Goal: Task Accomplishment & Management: Use online tool/utility

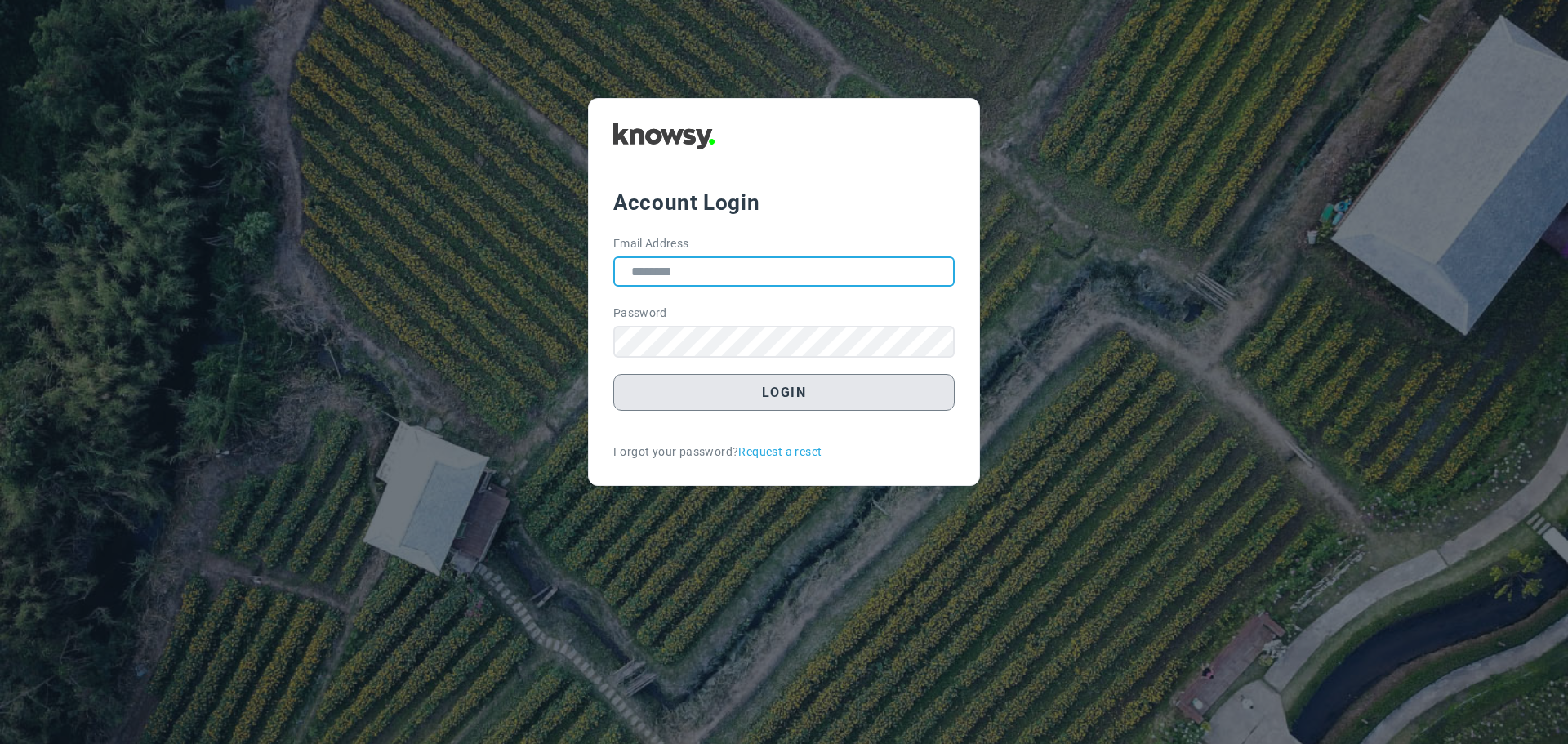
type input "**********"
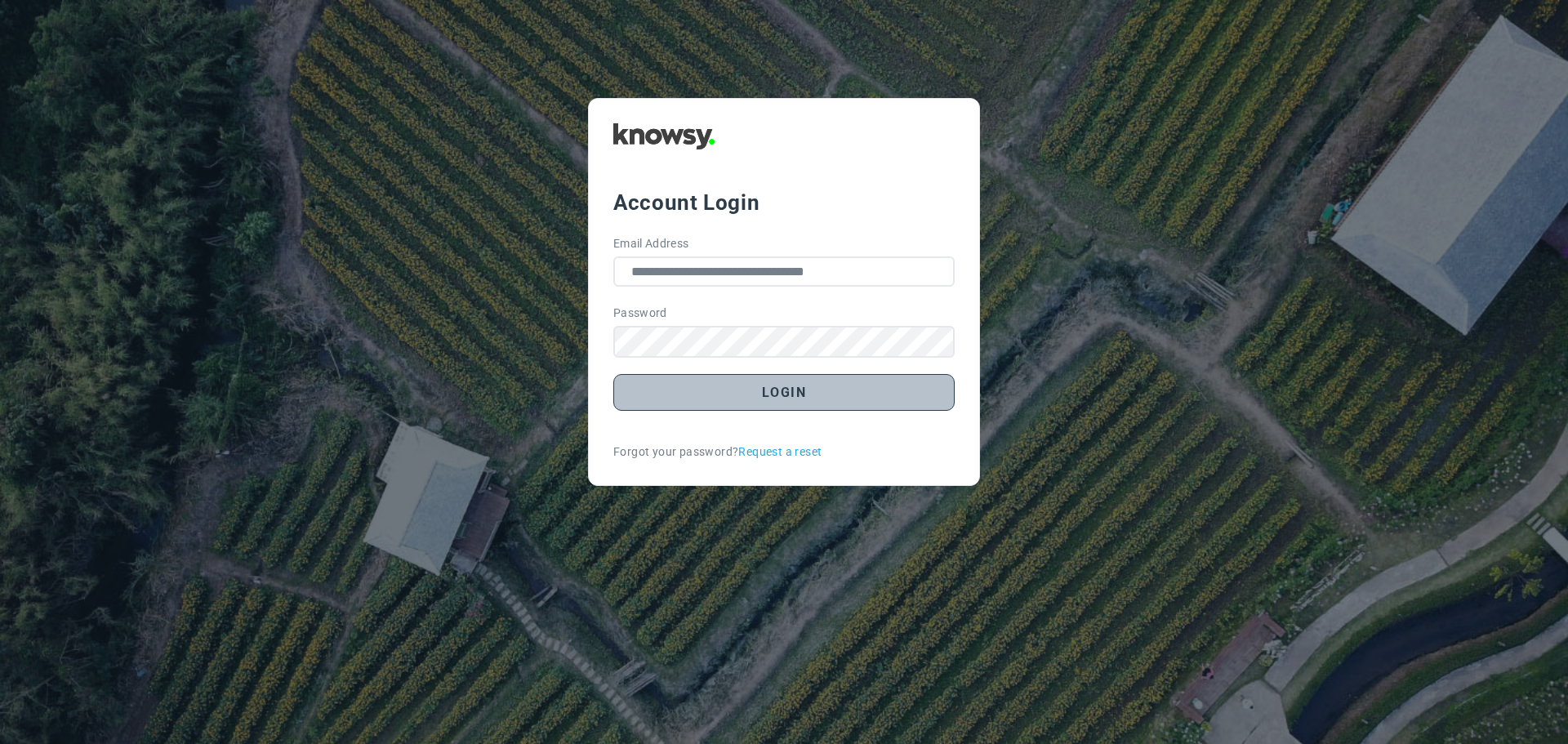
click at [777, 395] on button "Login" at bounding box center [784, 393] width 341 height 37
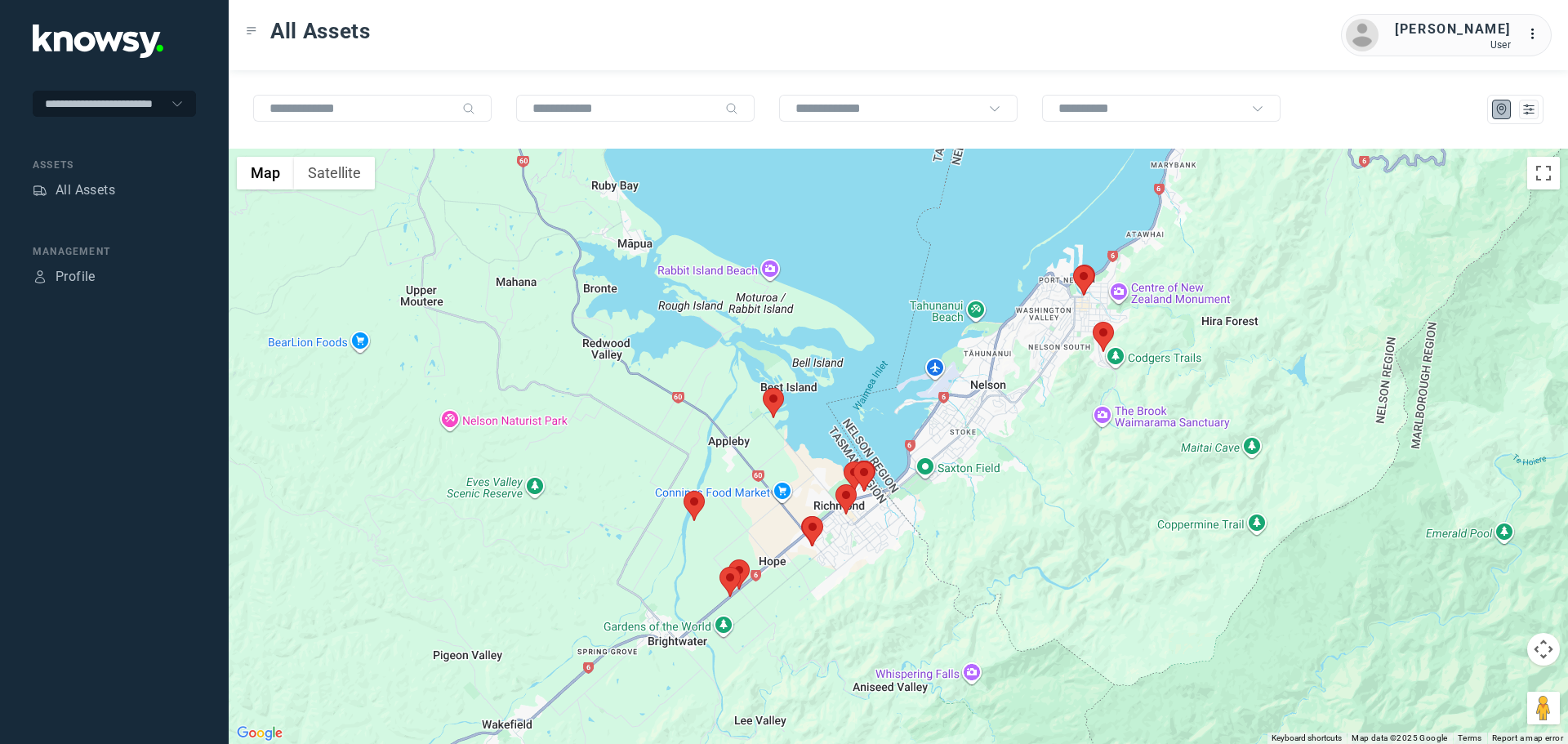
click at [803, 532] on img at bounding box center [813, 531] width 21 height 30
click at [802, 516] on area at bounding box center [802, 516] width 0 height 0
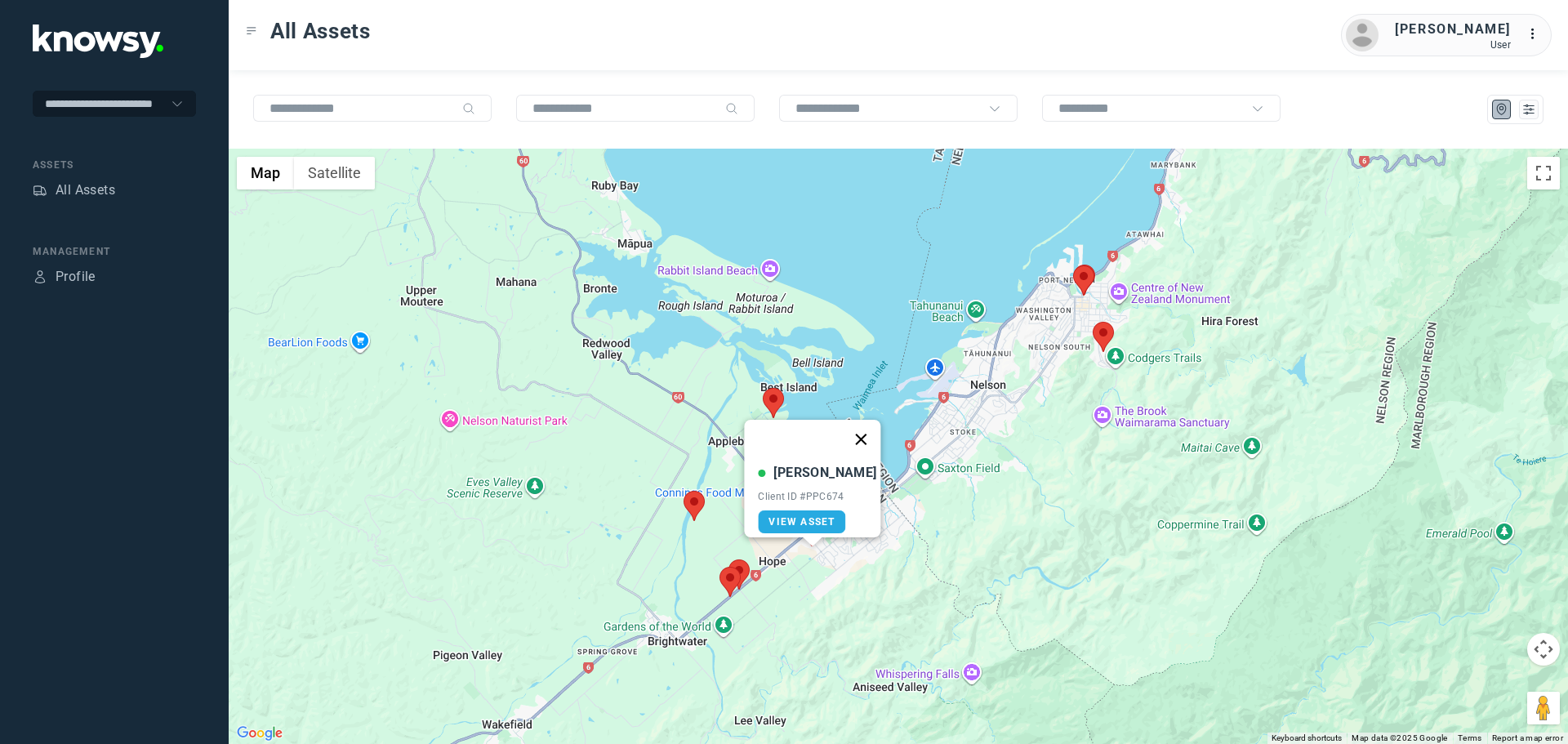
click at [857, 422] on button "Close" at bounding box center [861, 440] width 39 height 39
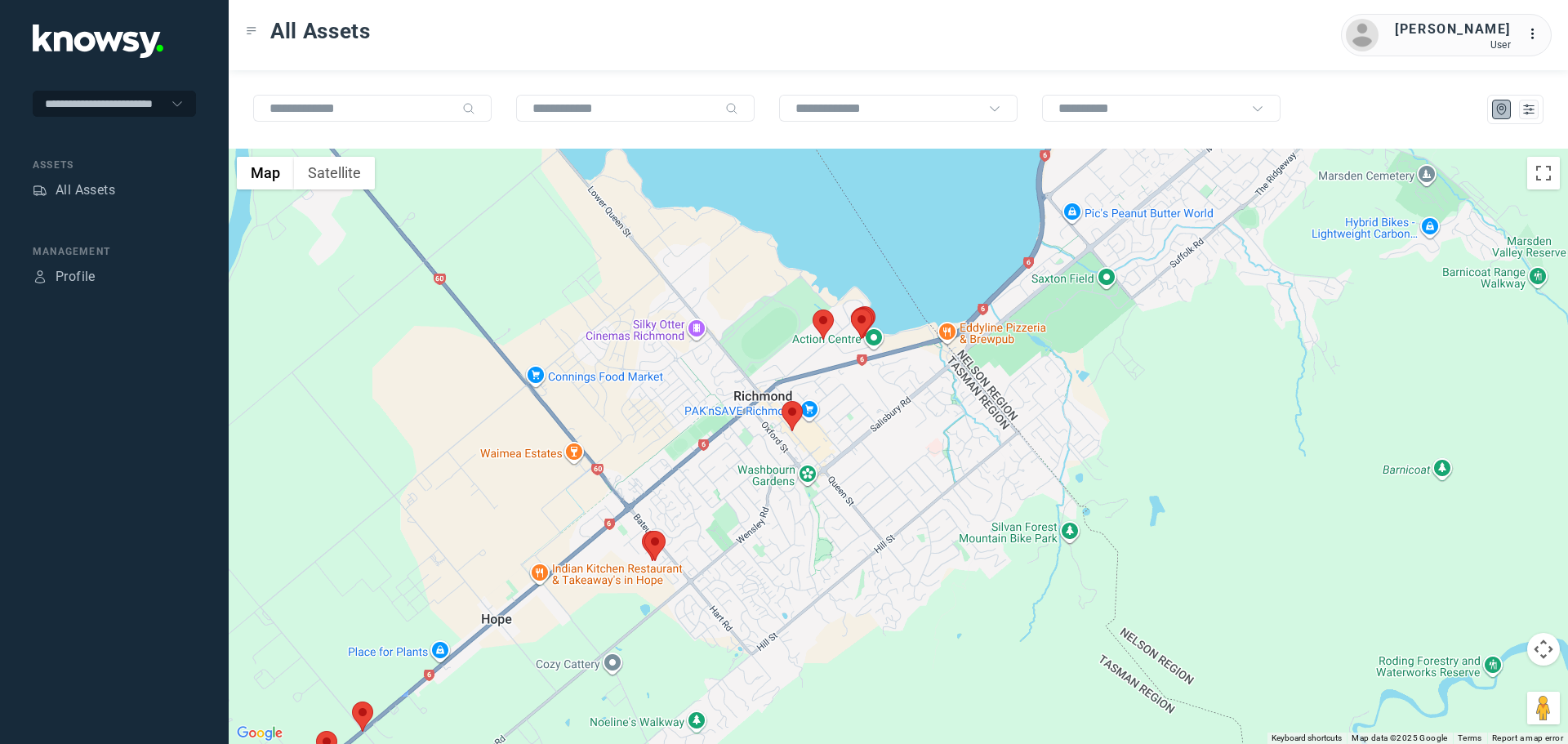
click at [782, 401] on area at bounding box center [782, 401] width 0 height 0
click at [830, 307] on button "Close" at bounding box center [841, 324] width 39 height 39
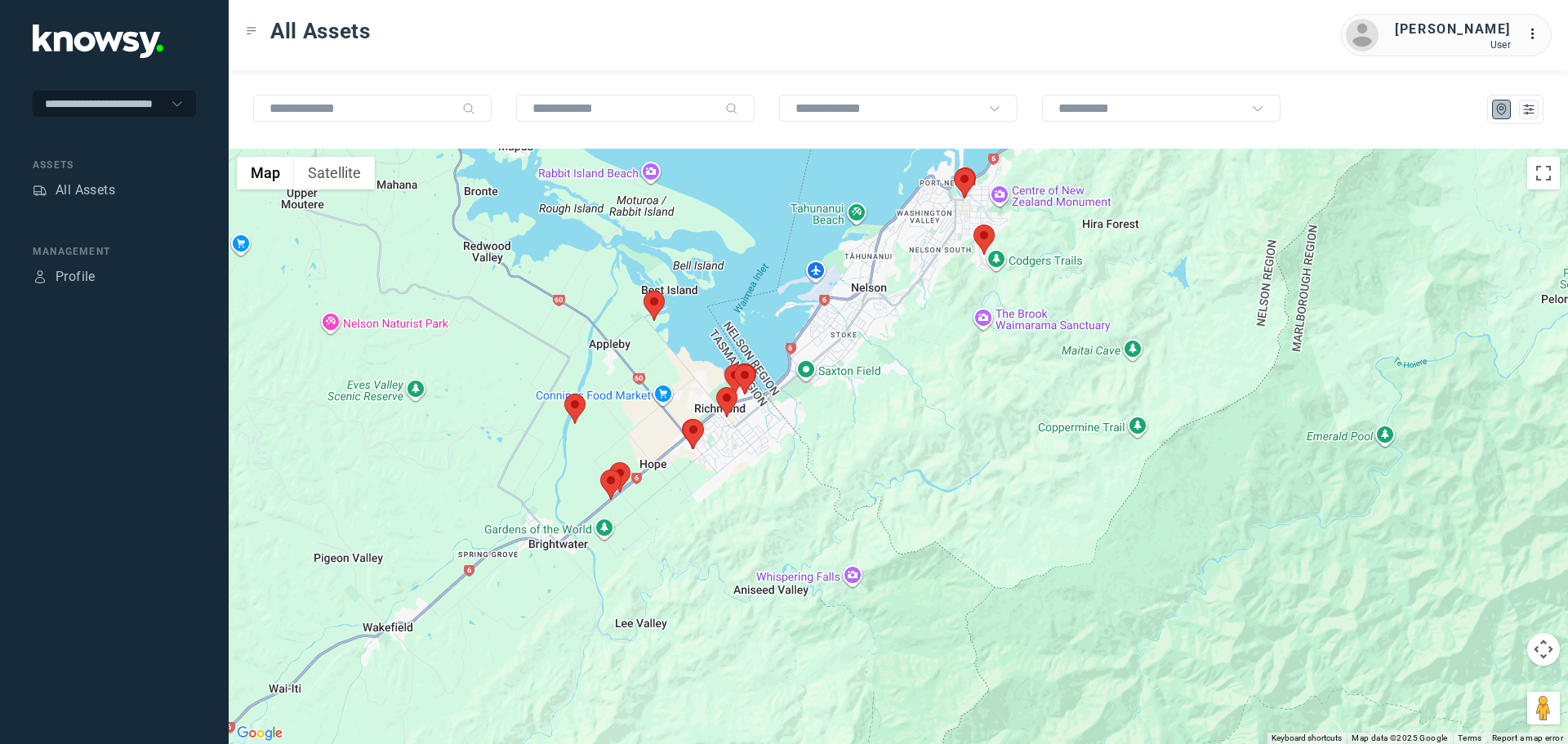
click at [564, 394] on area at bounding box center [564, 394] width 0 height 0
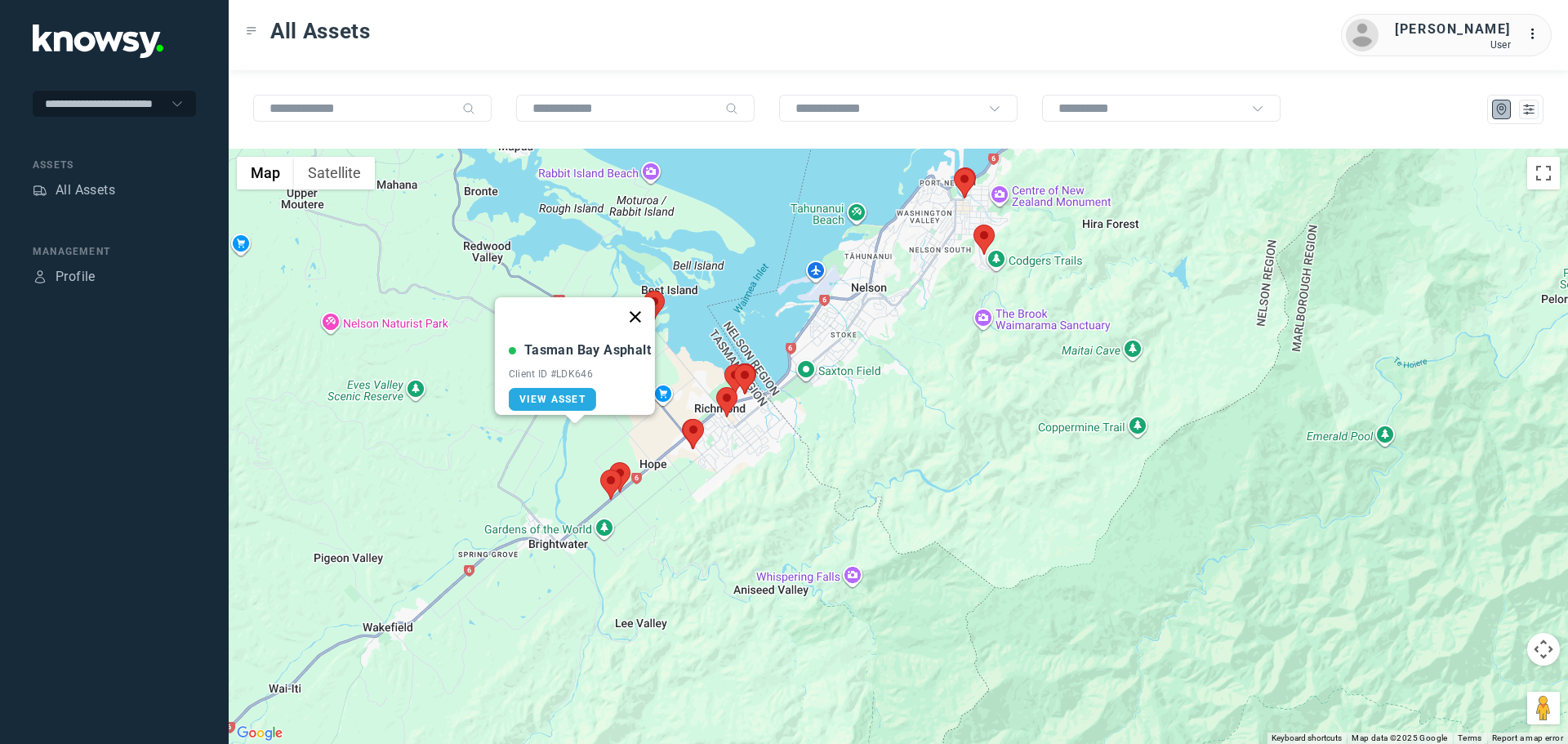
click at [646, 304] on button "Close" at bounding box center [635, 317] width 39 height 39
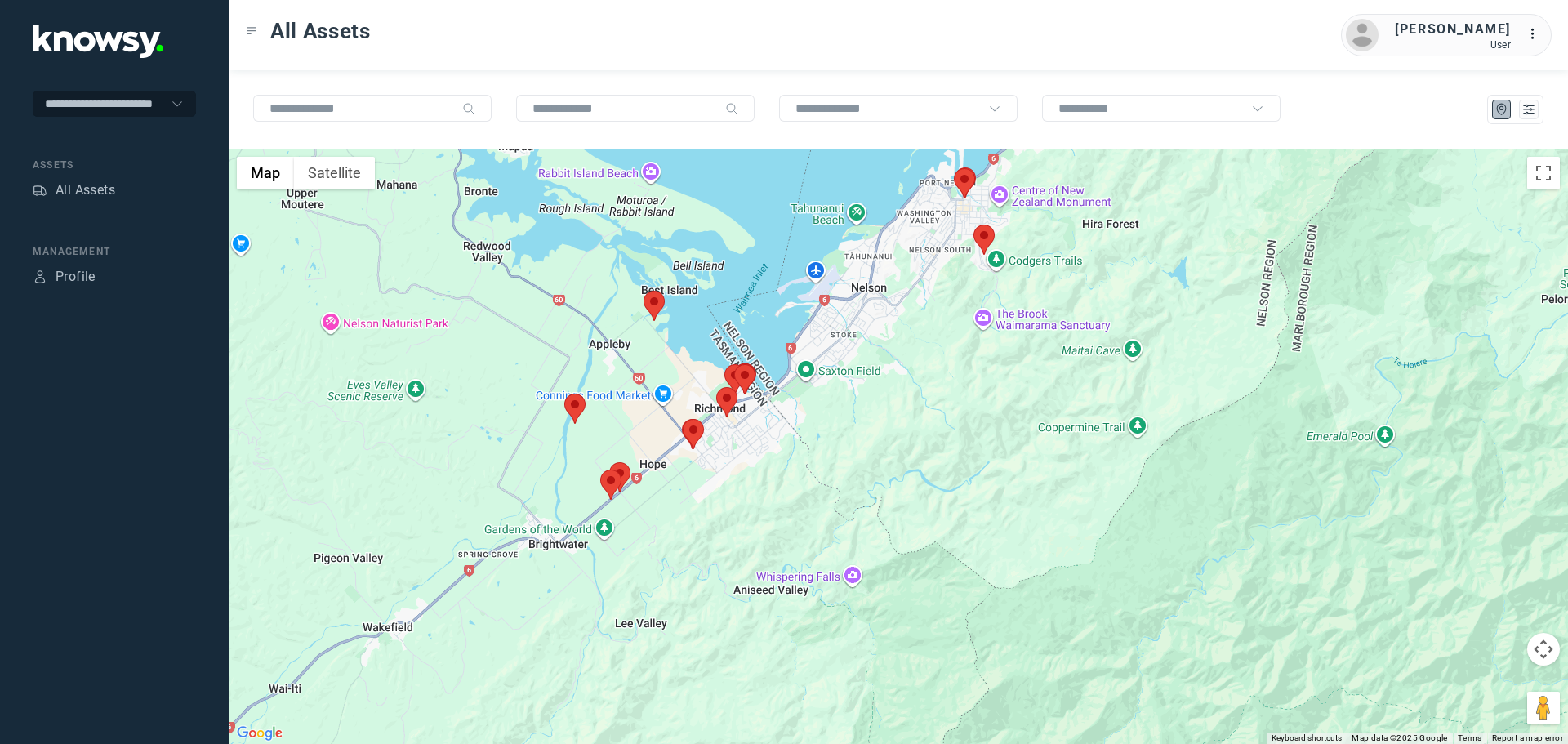
click at [973, 225] on area at bounding box center [973, 225] width 0 height 0
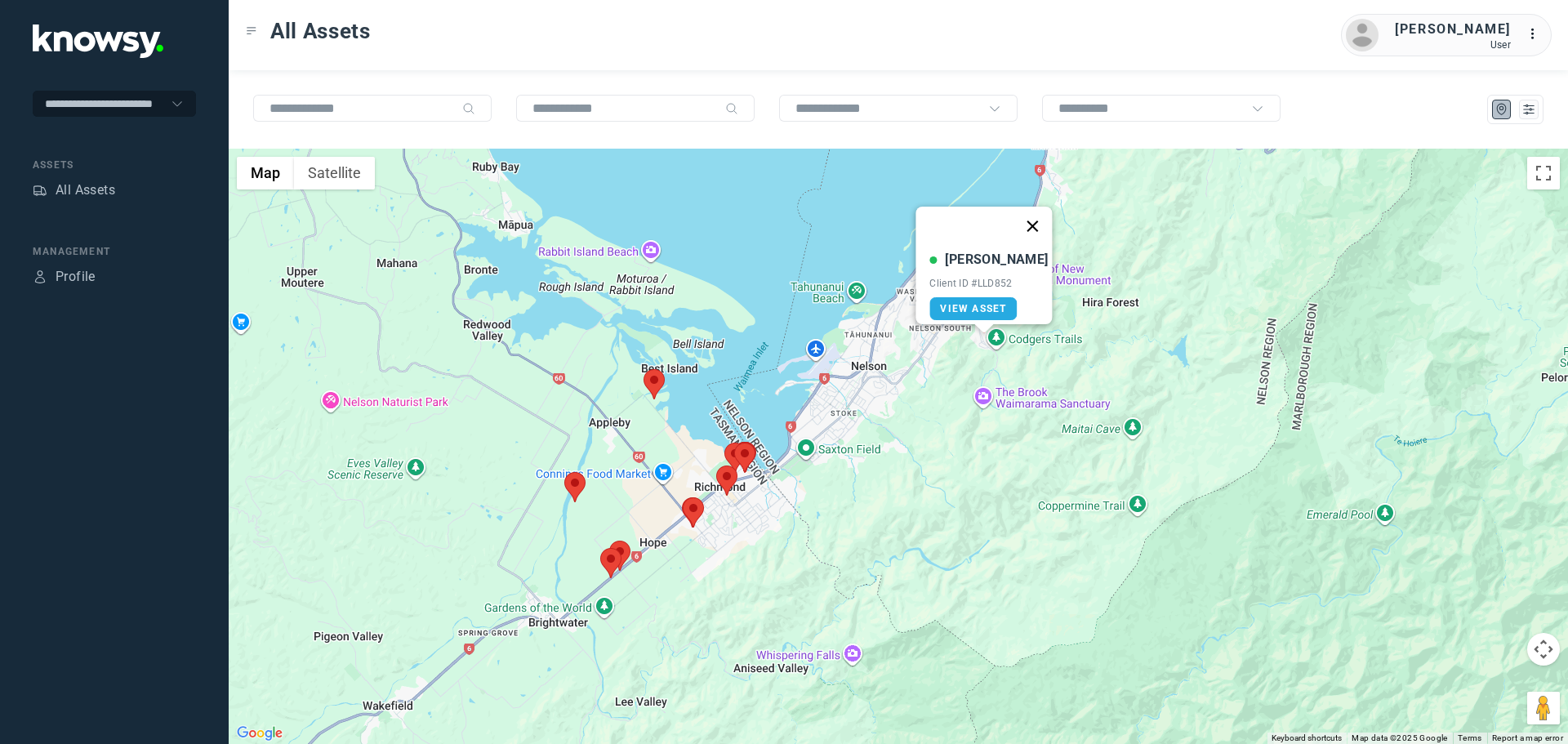
click at [1026, 216] on button "Close" at bounding box center [1032, 226] width 39 height 39
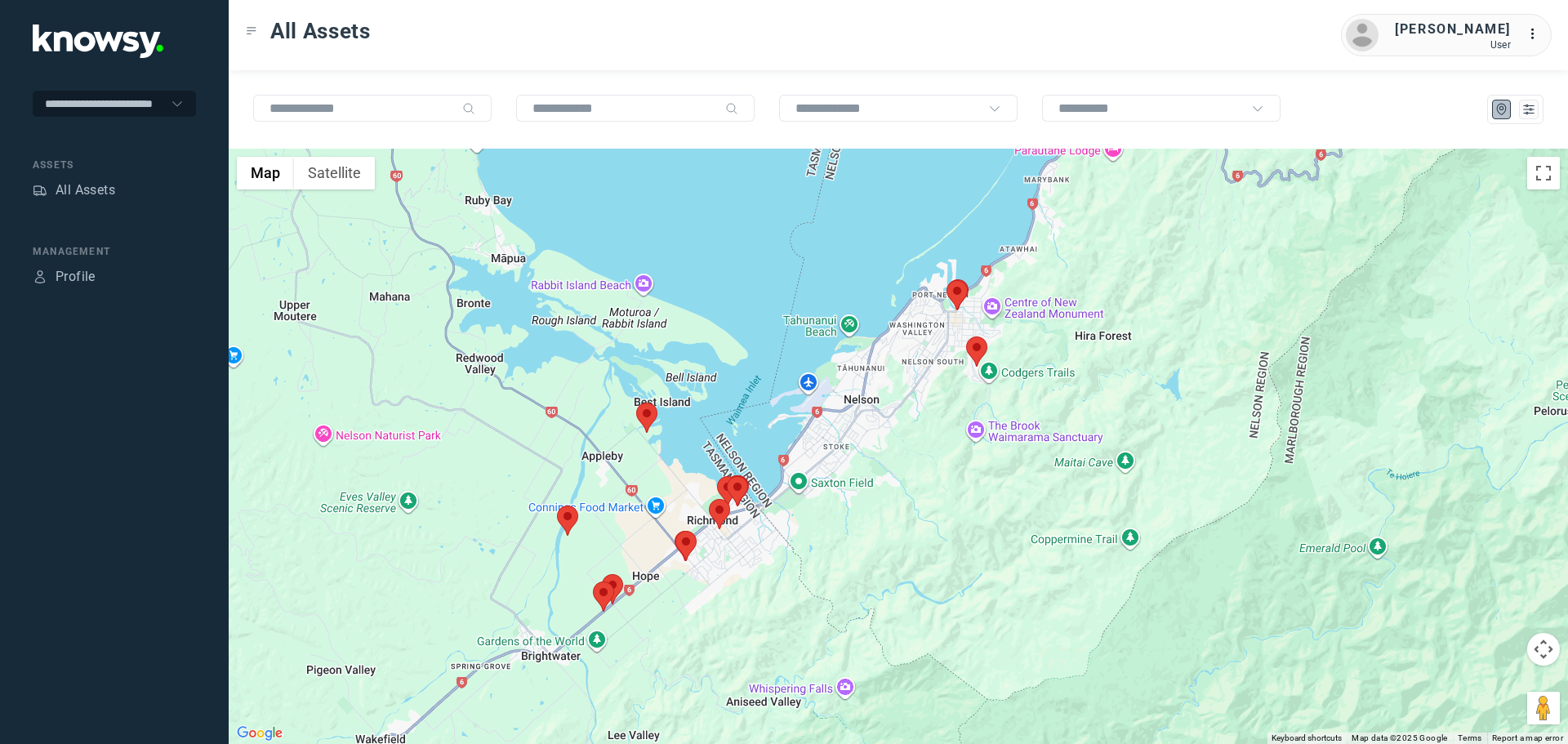
drag, startPoint x: 983, startPoint y: 282, endPoint x: 963, endPoint y: 410, distance: 129.6
click at [963, 409] on div "To navigate, press the arrow keys." at bounding box center [897, 446] width 1339 height 595
